Goal: Navigation & Orientation: Understand site structure

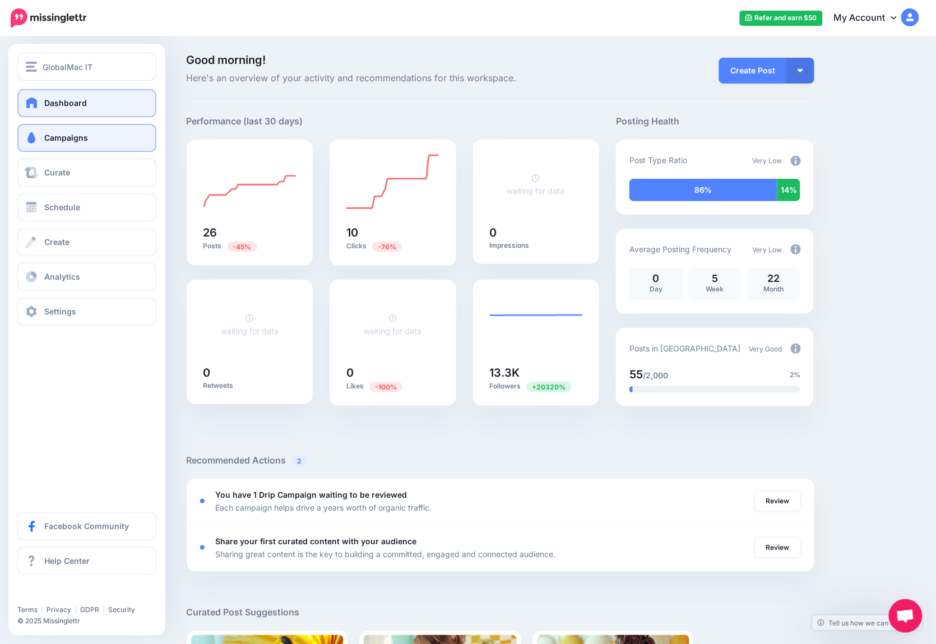
click at [112, 133] on link "Campaigns" at bounding box center [86, 138] width 139 height 28
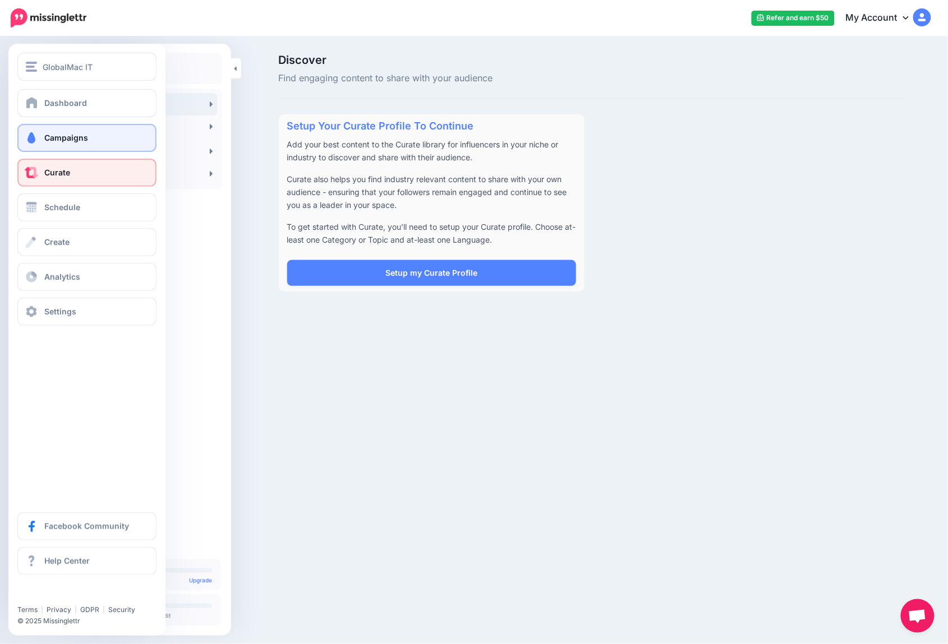
click at [86, 138] on span "Campaigns" at bounding box center [66, 138] width 44 height 10
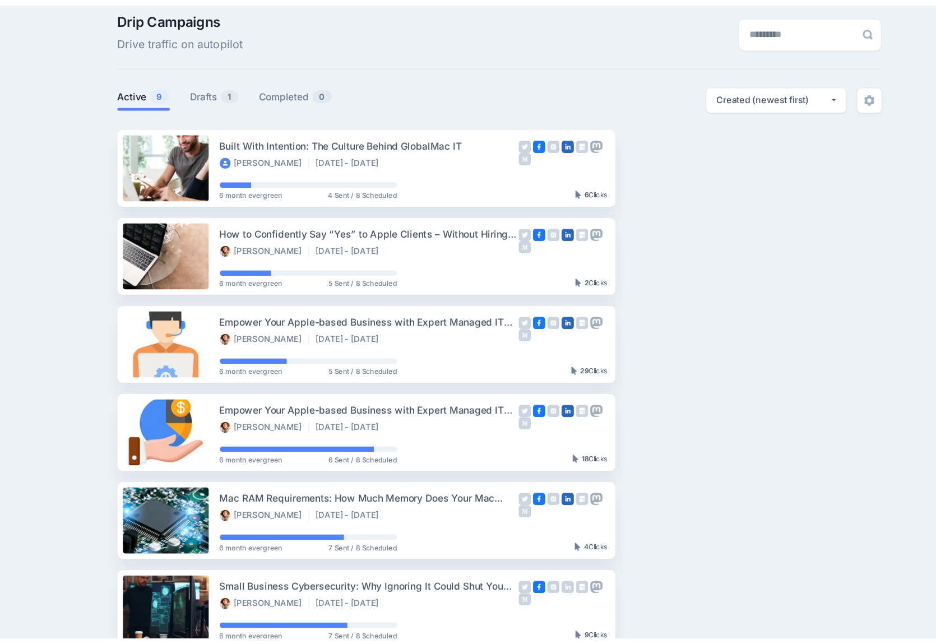
scroll to position [34, 10]
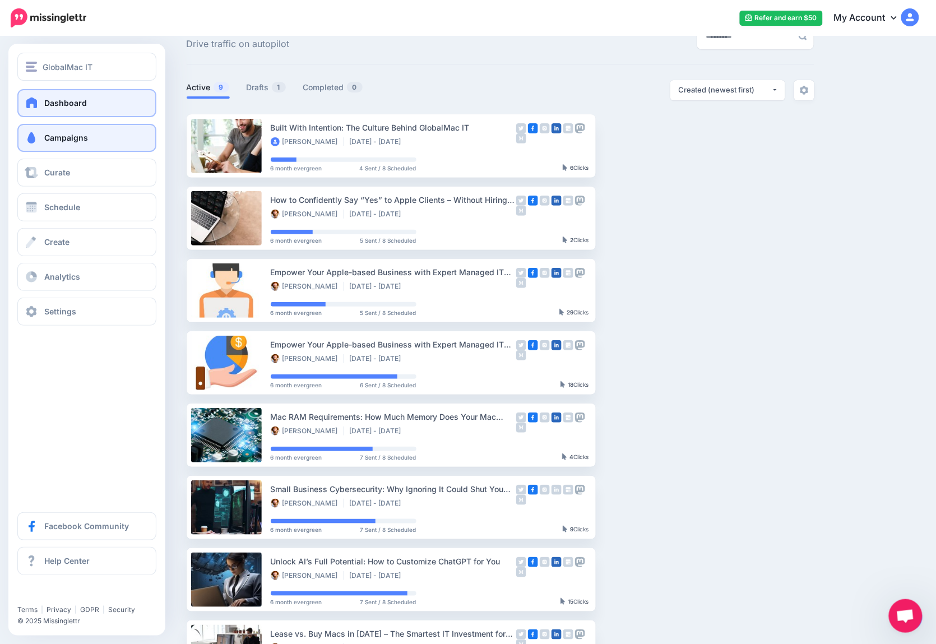
click at [47, 102] on span "Dashboard" at bounding box center [65, 103] width 43 height 10
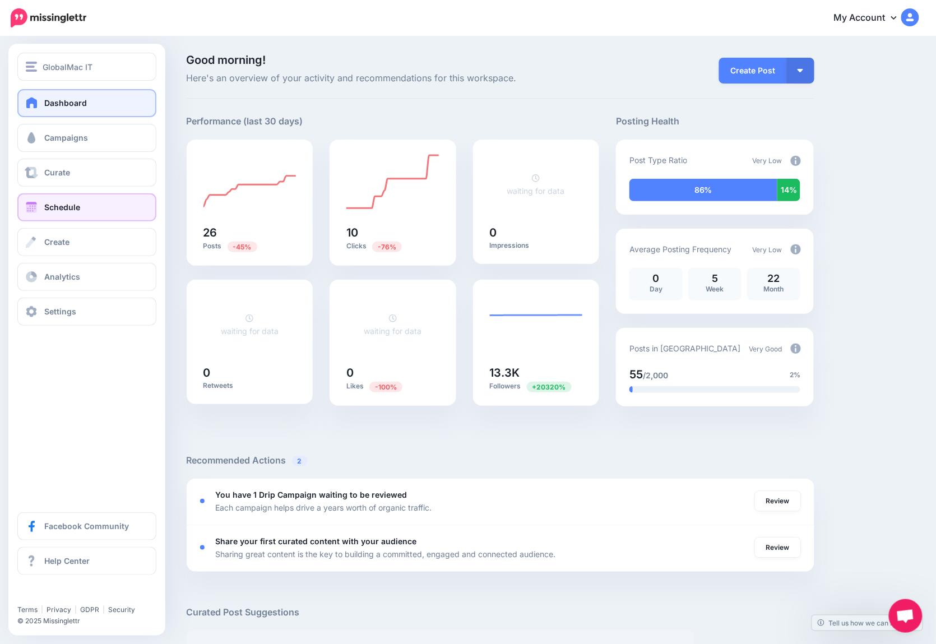
click at [40, 213] on link "Schedule" at bounding box center [86, 207] width 139 height 28
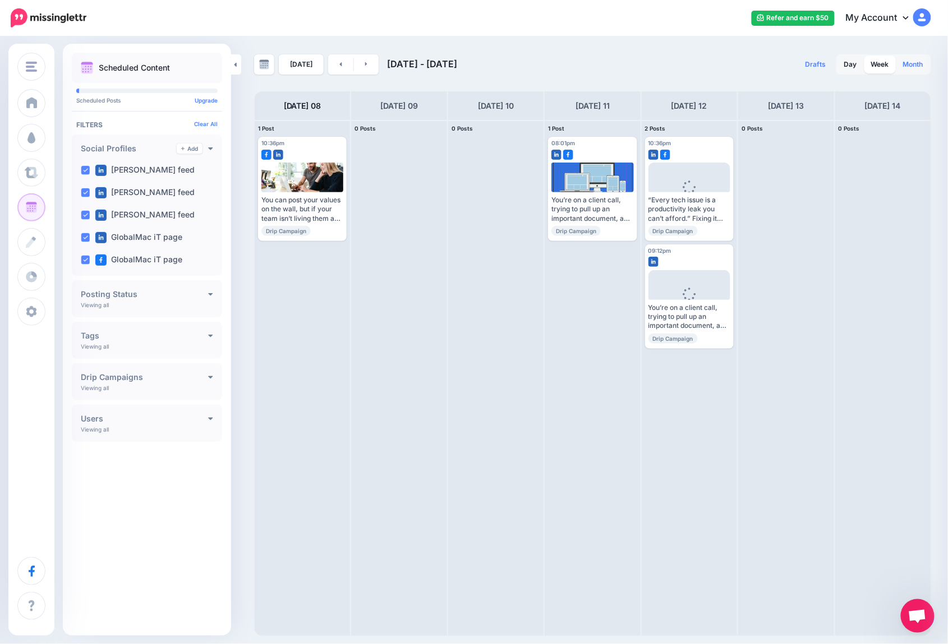
click at [916, 63] on link "Month" at bounding box center [913, 65] width 34 height 18
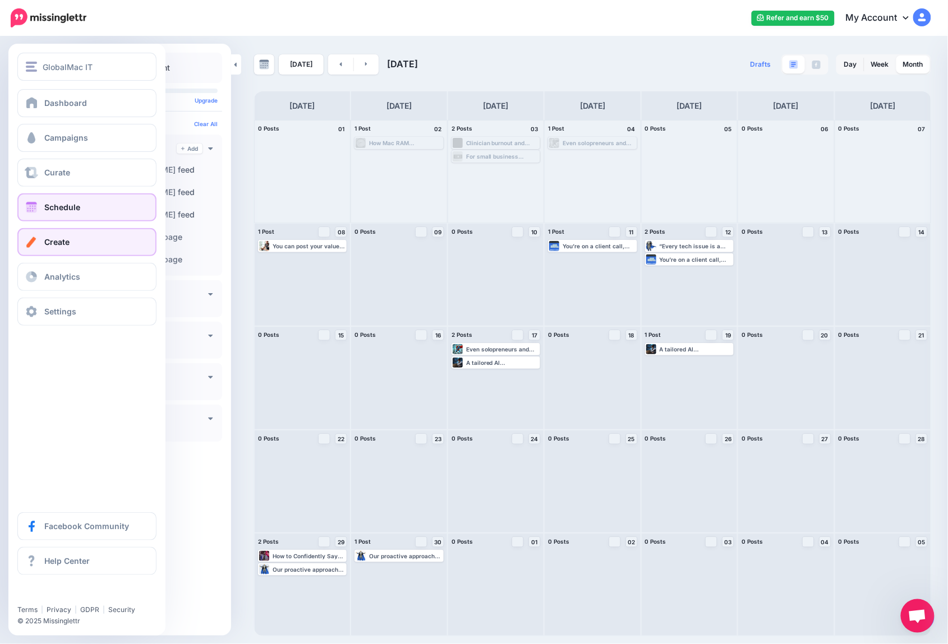
click at [93, 236] on link "Create" at bounding box center [86, 242] width 139 height 28
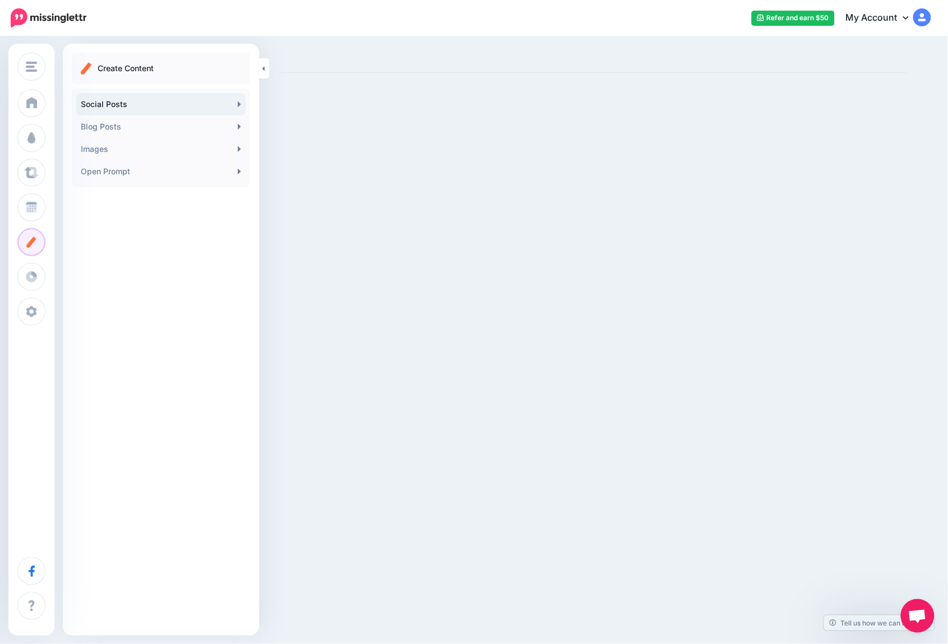
click at [128, 101] on link "Social Posts" at bounding box center [160, 104] width 169 height 22
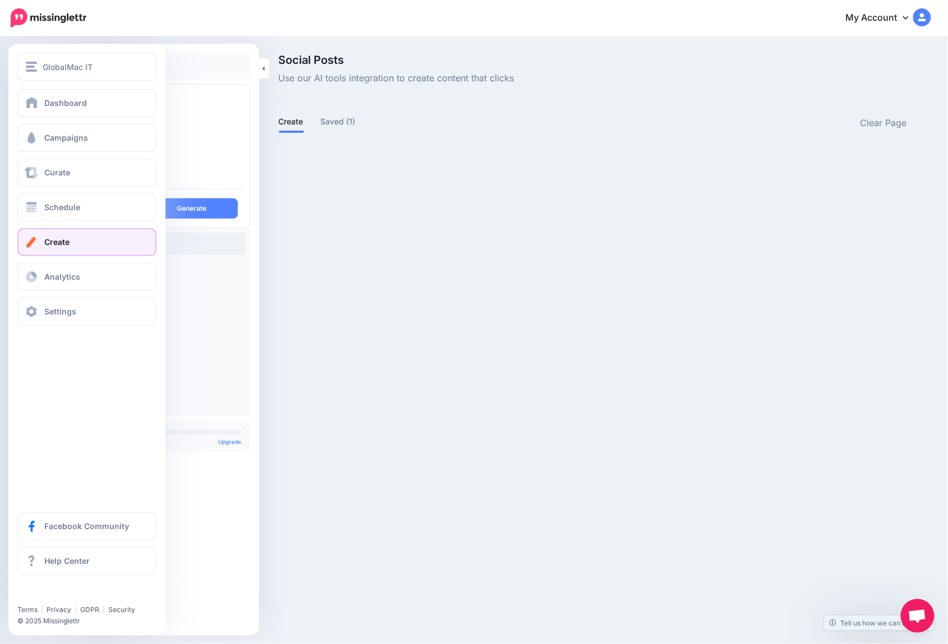
click at [74, 234] on link "Create" at bounding box center [86, 242] width 139 height 28
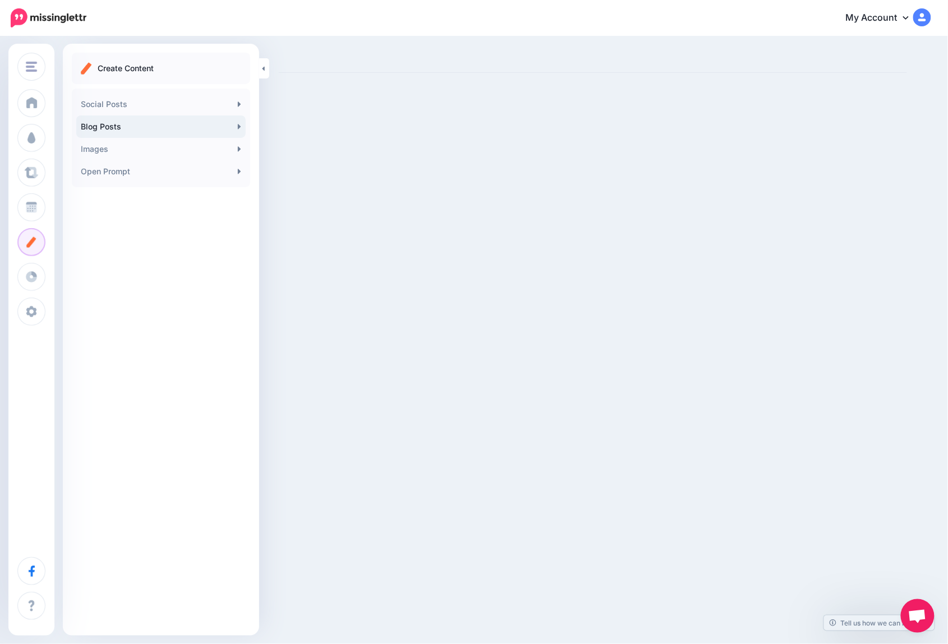
click at [240, 126] on icon at bounding box center [239, 126] width 3 height 9
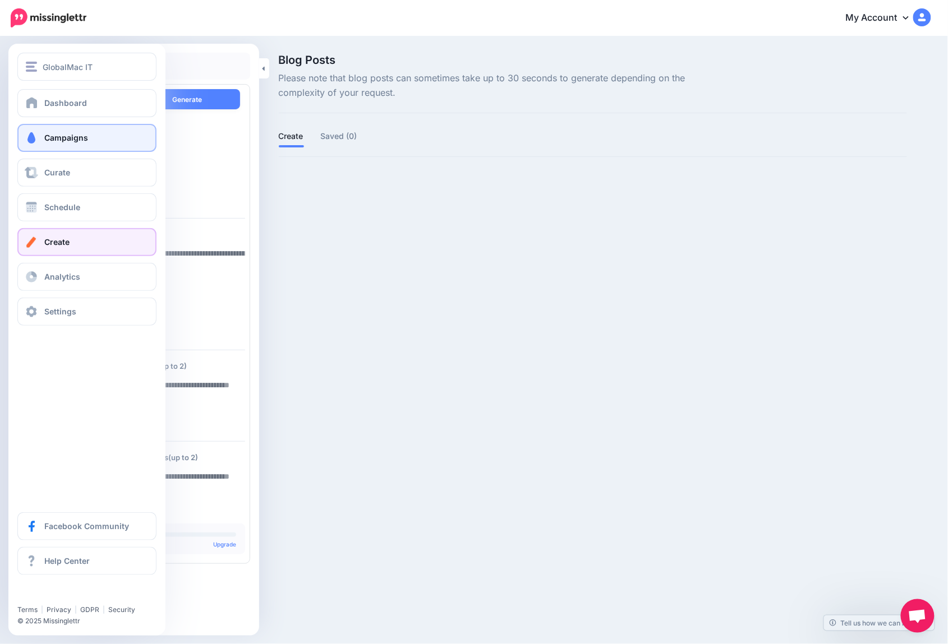
click at [72, 137] on span "Campaigns" at bounding box center [66, 138] width 44 height 10
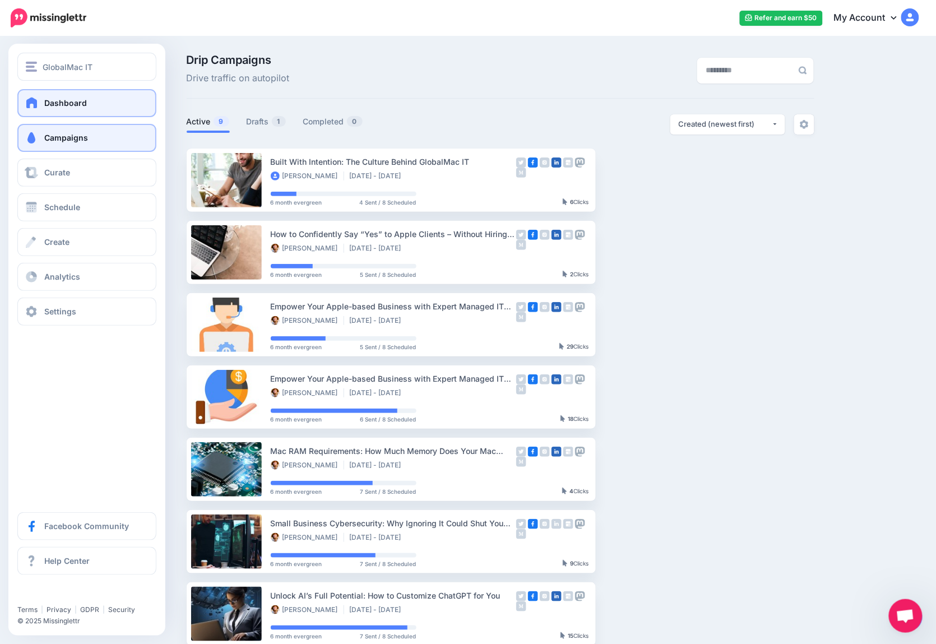
click at [39, 108] on link "Dashboard" at bounding box center [86, 103] width 139 height 28
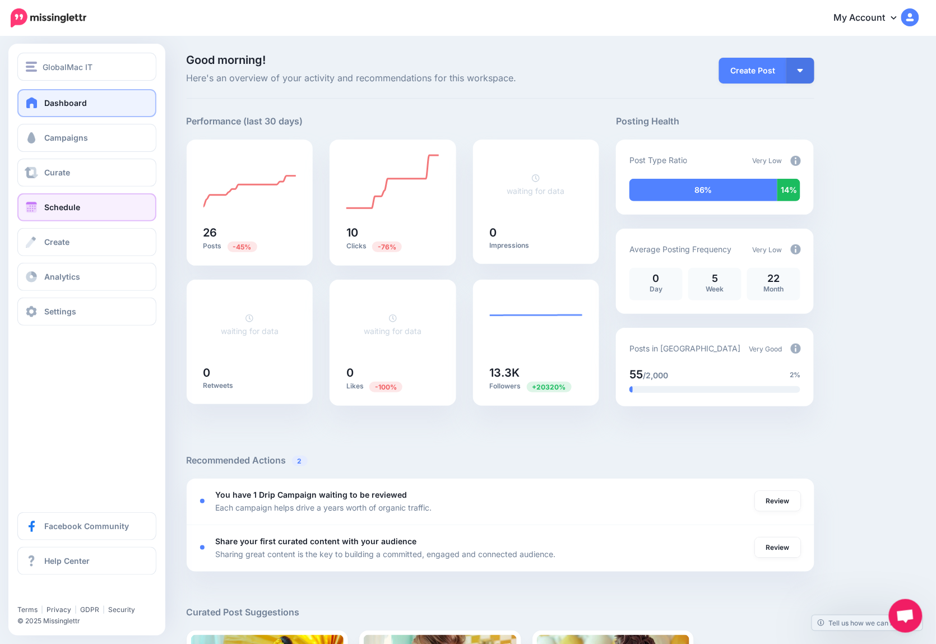
click at [45, 212] on span "Schedule" at bounding box center [62, 207] width 36 height 10
